Goal: Transaction & Acquisition: Purchase product/service

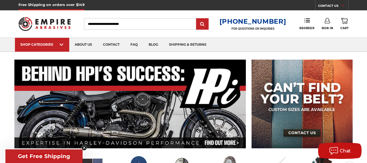
click at [328, 20] on icon at bounding box center [326, 20] width 5 height 5
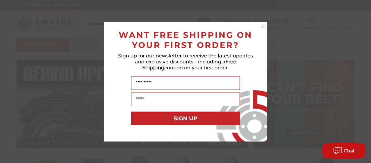
click at [263, 27] on circle "Close dialog" at bounding box center [261, 26] width 5 height 5
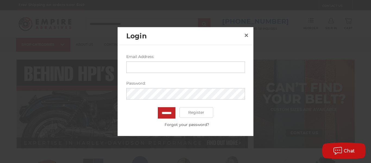
click at [164, 67] on input "Email Address:" at bounding box center [185, 66] width 119 height 11
type input "**********"
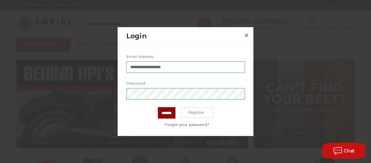
click at [164, 111] on input "*******" at bounding box center [167, 112] width 18 height 11
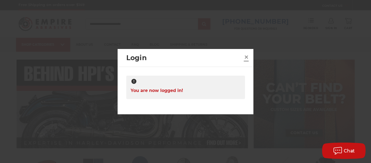
click at [245, 57] on span "×" at bounding box center [246, 57] width 5 height 11
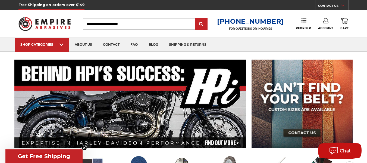
click at [302, 23] on link "Reorder" at bounding box center [302, 24] width 15 height 12
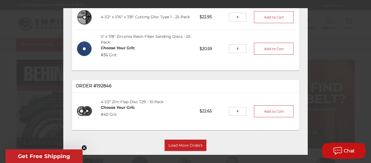
scroll to position [207, 0]
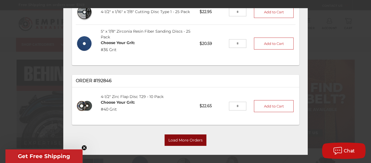
click at [185, 134] on button "Load More Orders" at bounding box center [185, 139] width 42 height 11
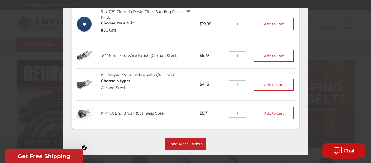
scroll to position [597, 0]
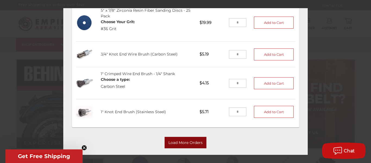
click at [187, 137] on button "Load More Orders" at bounding box center [185, 142] width 42 height 11
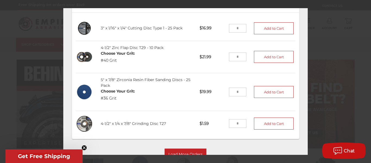
scroll to position [950, 0]
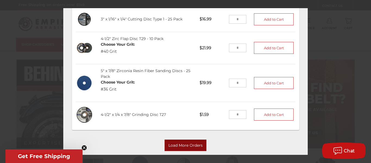
click at [189, 139] on button "Load More Orders" at bounding box center [185, 144] width 42 height 11
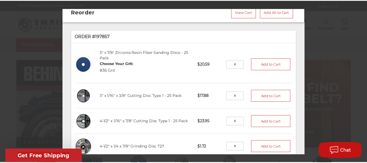
scroll to position [0, 0]
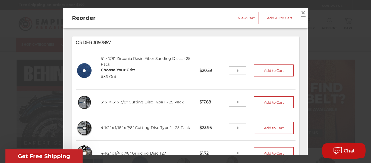
click at [300, 14] on span "×" at bounding box center [302, 12] width 5 height 11
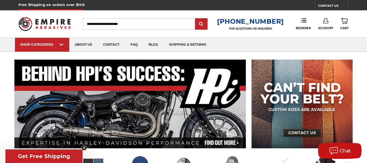
click at [102, 26] on input "Search" at bounding box center [139, 23] width 112 height 11
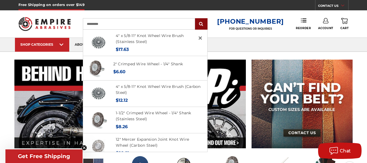
type input "**********"
click at [204, 25] on input "submit" at bounding box center [201, 24] width 11 height 11
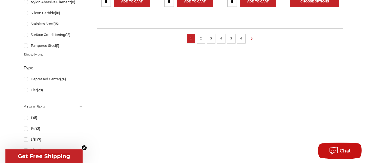
scroll to position [498, 0]
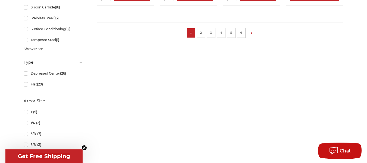
click at [202, 33] on link "2" at bounding box center [200, 33] width 5 height 6
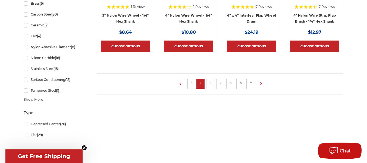
scroll to position [449, 0]
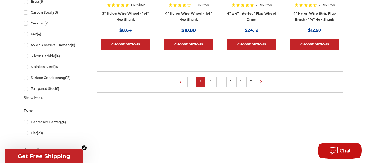
click at [211, 82] on link "3" at bounding box center [210, 81] width 5 height 6
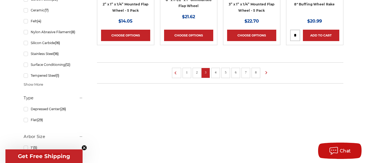
scroll to position [464, 0]
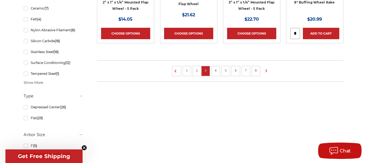
click at [216, 70] on link "4" at bounding box center [215, 70] width 5 height 6
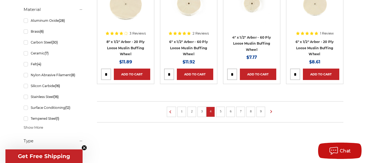
scroll to position [421, 0]
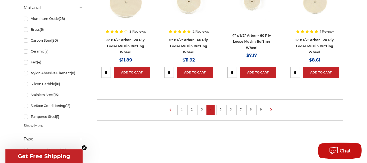
click at [221, 108] on link "5" at bounding box center [220, 109] width 5 height 6
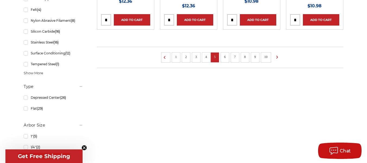
scroll to position [476, 0]
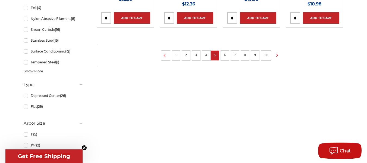
click at [225, 54] on link "6" at bounding box center [224, 55] width 5 height 6
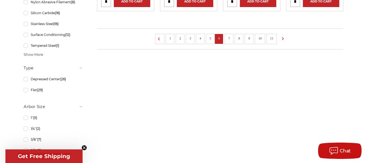
scroll to position [470, 0]
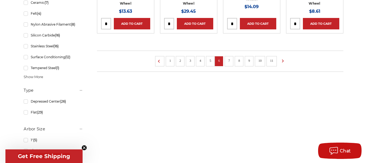
click at [230, 61] on link "7" at bounding box center [228, 61] width 5 height 6
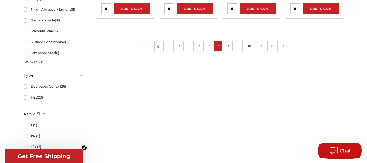
scroll to position [487, 0]
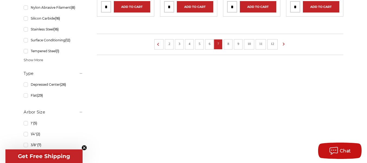
click at [228, 45] on link "8" at bounding box center [227, 44] width 5 height 6
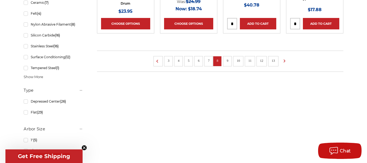
scroll to position [459, 0]
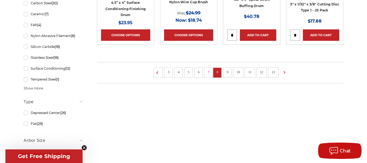
click at [226, 70] on link "9" at bounding box center [226, 72] width 5 height 6
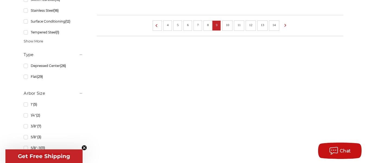
scroll to position [507, 0]
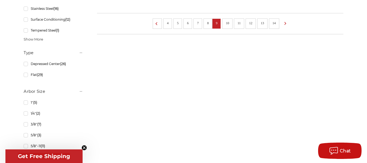
click at [229, 22] on link "10" at bounding box center [227, 23] width 7 height 6
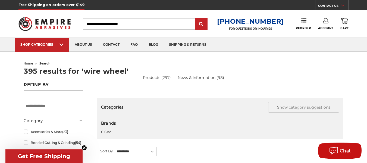
drag, startPoint x: 103, startPoint y: 23, endPoint x: 118, endPoint y: 21, distance: 15.0
click at [103, 23] on input "Search" at bounding box center [139, 23] width 112 height 11
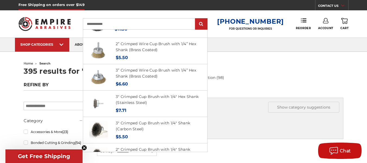
scroll to position [109, 0]
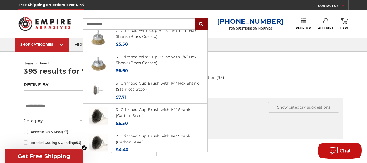
type input "**********"
click at [202, 26] on input "submit" at bounding box center [201, 24] width 11 height 11
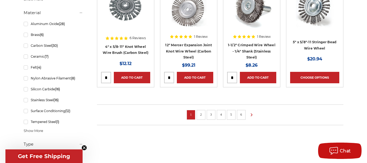
scroll to position [444, 0]
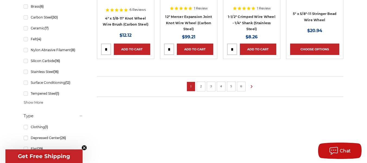
click at [201, 85] on link "2" at bounding box center [200, 86] width 5 height 6
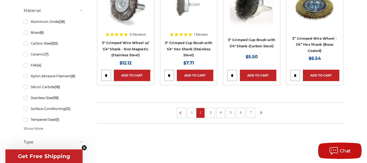
scroll to position [428, 0]
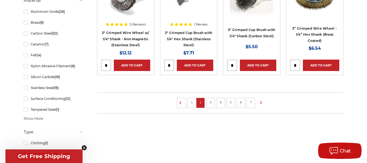
click at [211, 101] on link "3" at bounding box center [210, 102] width 5 height 6
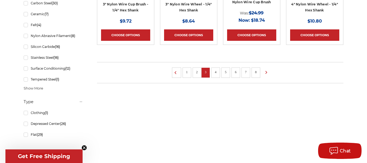
scroll to position [465, 0]
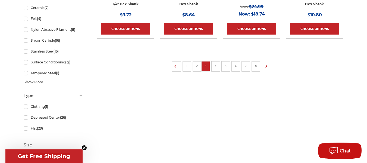
click at [215, 66] on link "4" at bounding box center [215, 66] width 5 height 6
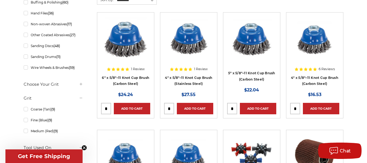
scroll to position [153, 0]
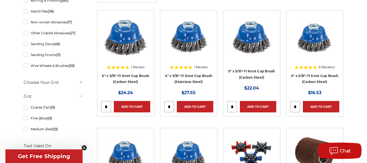
drag, startPoint x: 297, startPoint y: 105, endPoint x: 284, endPoint y: 107, distance: 13.7
click at [283, 106] on li "6 Reviews 4″ x 5/8″–11 Knot Cup Brush (Carbon Steel) MSRP: Was: Now: $16.53 Add…" at bounding box center [314, 68] width 63 height 117
type input "*"
click at [317, 107] on link "Add to Cart" at bounding box center [321, 106] width 36 height 11
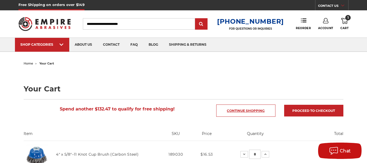
click at [246, 110] on link "Continue Shopping" at bounding box center [245, 110] width 59 height 12
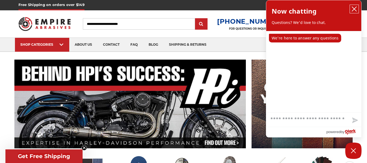
drag, startPoint x: 352, startPoint y: 7, endPoint x: 343, endPoint y: 8, distance: 9.4
click at [351, 7] on button "close chatbox" at bounding box center [353, 9] width 9 height 8
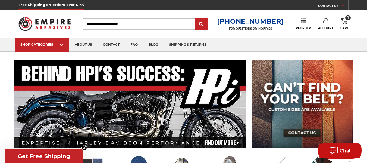
click at [99, 23] on input "Search" at bounding box center [139, 23] width 112 height 11
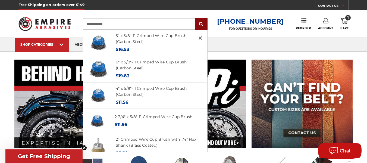
type input "**********"
click at [205, 24] on input "submit" at bounding box center [201, 24] width 11 height 11
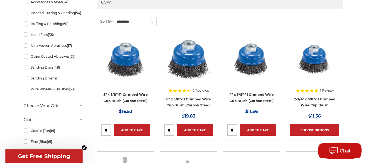
scroll to position [127, 0]
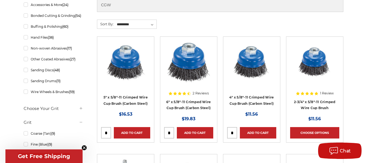
click at [234, 132] on input "tel" at bounding box center [231, 132] width 9 height 11
type input "*"
click at [258, 131] on link "Add to Cart" at bounding box center [258, 132] width 36 height 11
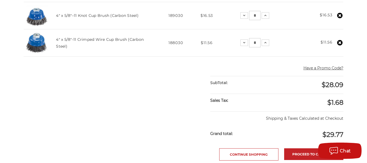
scroll to position [145, 0]
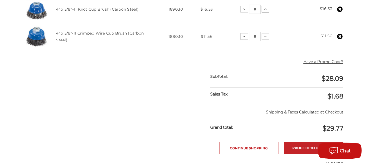
click at [265, 9] on use at bounding box center [265, 9] width 2 height 1
click at [264, 36] on use at bounding box center [264, 36] width 2 height 1
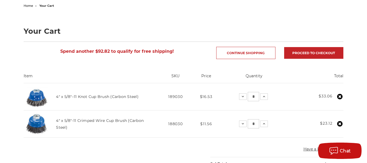
scroll to position [0, 0]
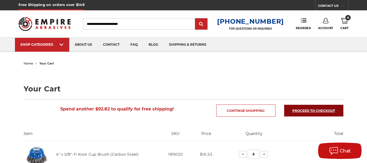
click at [319, 109] on link "Proceed to checkout" at bounding box center [313, 110] width 59 height 12
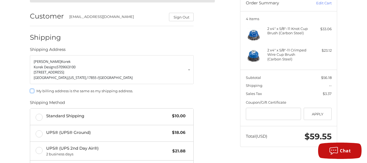
scroll to position [70, 0]
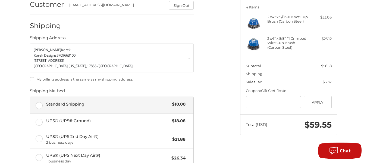
click at [57, 103] on span "Standard Shipping" at bounding box center [107, 104] width 123 height 6
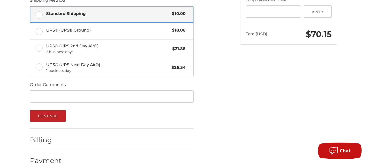
scroll to position [173, 0]
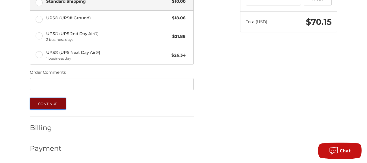
click at [57, 103] on button "Continue" at bounding box center [48, 103] width 36 height 12
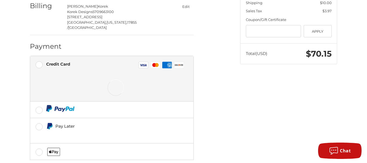
scroll to position [143, 0]
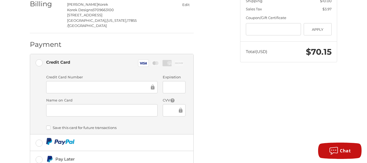
click at [101, 104] on div at bounding box center [101, 110] width 111 height 12
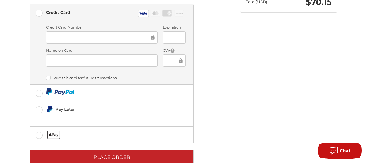
scroll to position [195, 0]
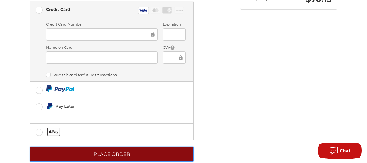
click at [111, 146] on button "Place Order" at bounding box center [112, 153] width 164 height 15
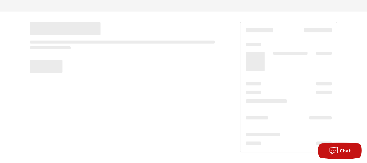
scroll to position [31, 0]
